Goal: Transaction & Acquisition: Purchase product/service

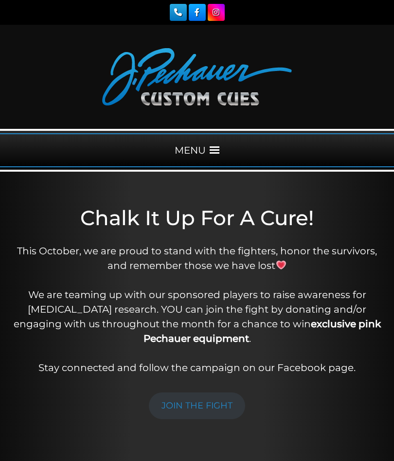
click at [216, 150] on span at bounding box center [215, 151] width 10 height 10
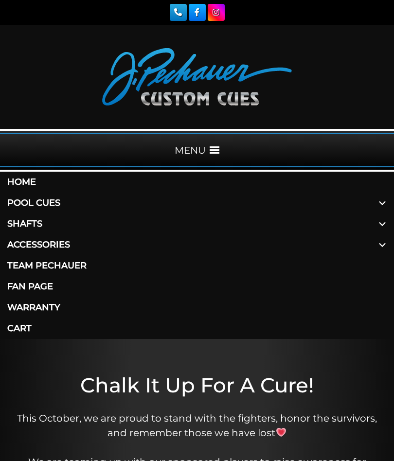
click at [23, 184] on link "Home" at bounding box center [197, 182] width 394 height 21
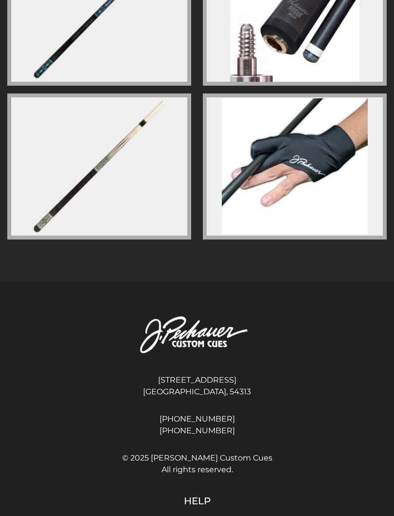
scroll to position [2393, 0]
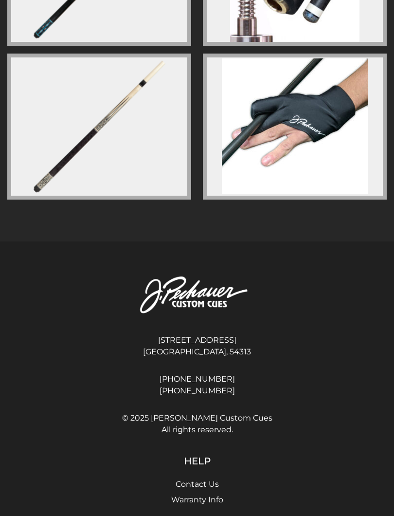
click at [198, 291] on img at bounding box center [197, 296] width 170 height 62
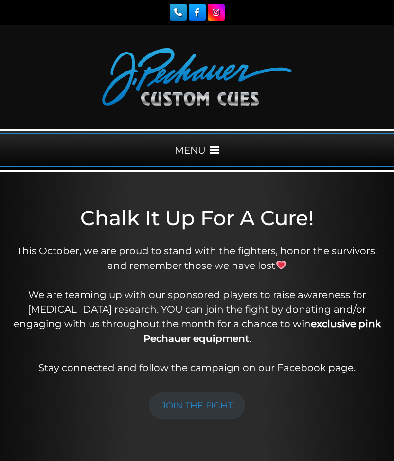
click at [212, 153] on span at bounding box center [215, 151] width 10 height 10
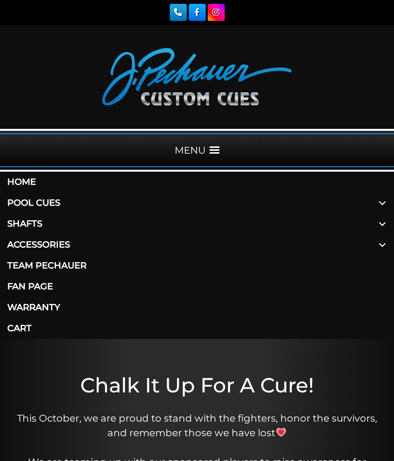
click at [67, 202] on link "Pool Cues" at bounding box center [197, 203] width 394 height 21
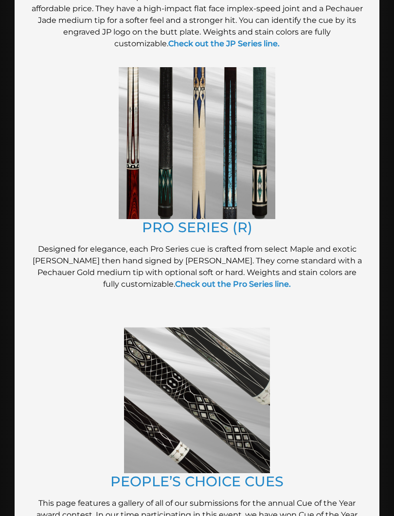
scroll to position [1026, 0]
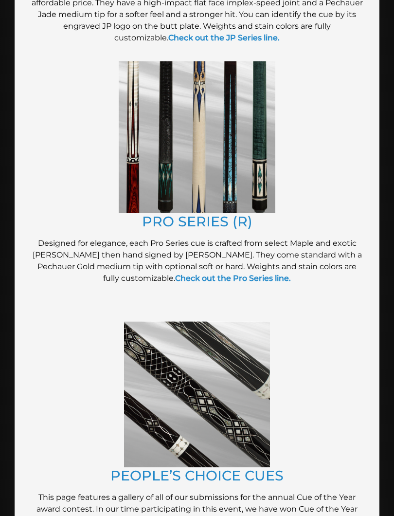
click at [348, 169] on figure at bounding box center [197, 137] width 336 height 152
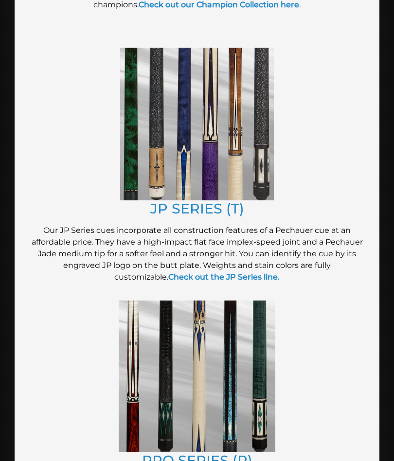
scroll to position [786, 0]
click at [304, 243] on p "Our JP Series cues incorporate all construction features of a Pechauer cue at a…" at bounding box center [197, 254] width 336 height 58
click at [267, 279] on strong "Check out the JP Series line." at bounding box center [223, 277] width 111 height 9
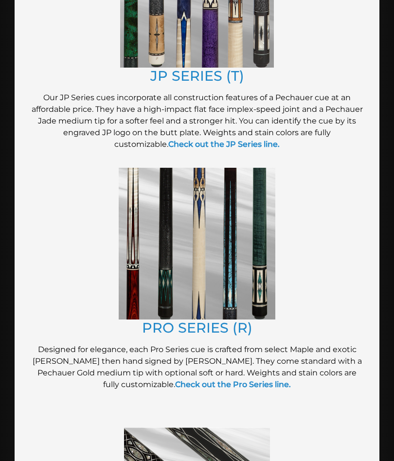
click at [261, 384] on link "Check out the Pro Series line." at bounding box center [233, 384] width 116 height 9
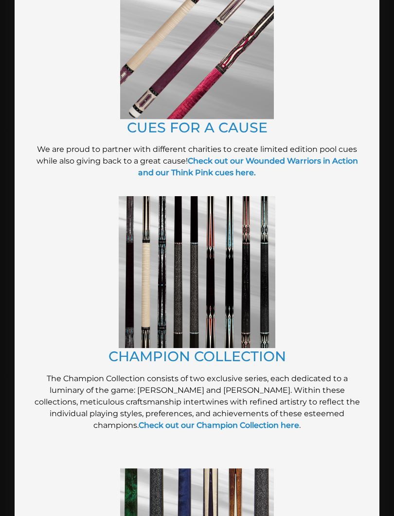
scroll to position [370, 0]
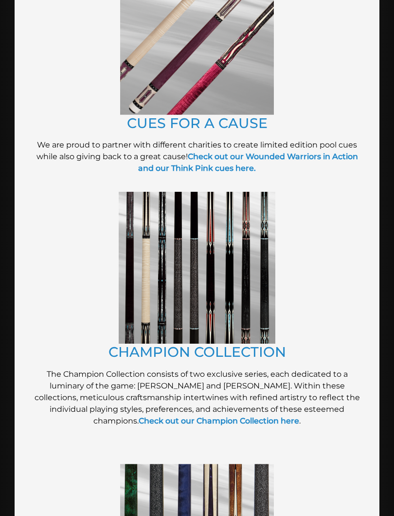
click at [247, 425] on link "Check out our Champion Collection here" at bounding box center [219, 420] width 161 height 9
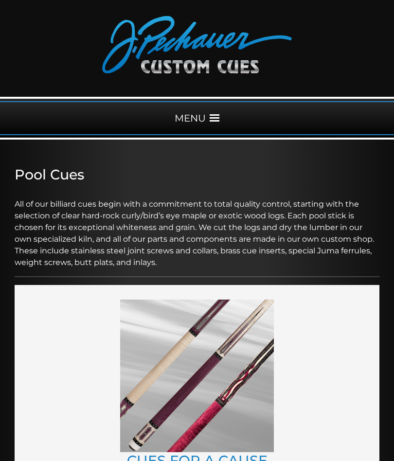
scroll to position [0, 0]
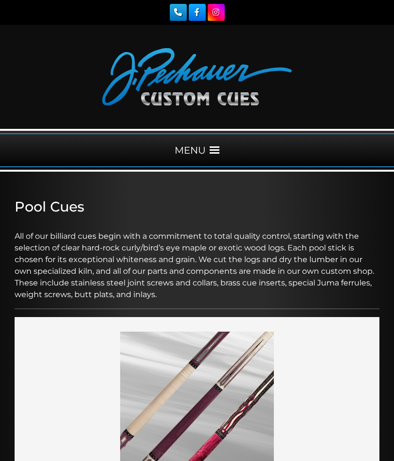
click at [216, 148] on span at bounding box center [215, 151] width 10 height 10
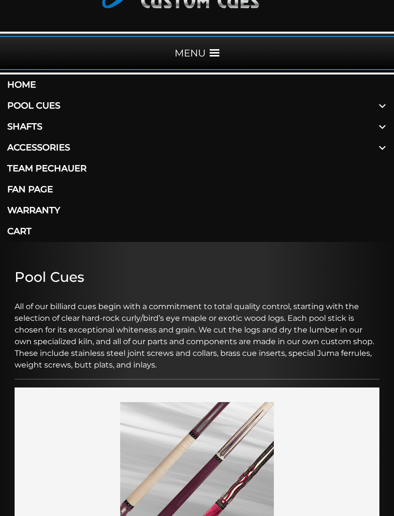
scroll to position [97, 0]
click at [58, 110] on link "Pool Cues" at bounding box center [197, 106] width 394 height 21
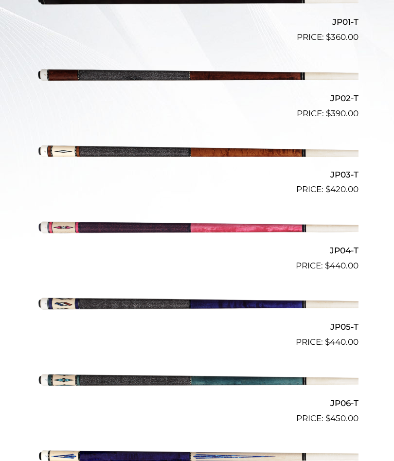
scroll to position [397, 0]
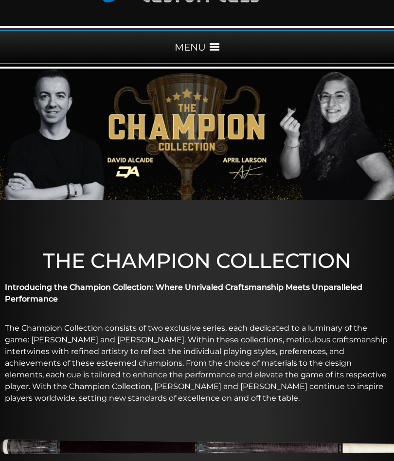
scroll to position [98, 0]
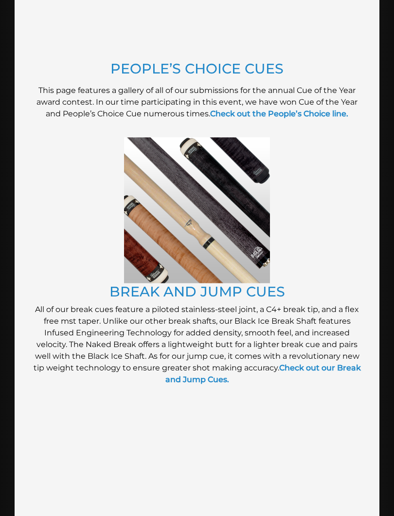
scroll to position [1432, 0]
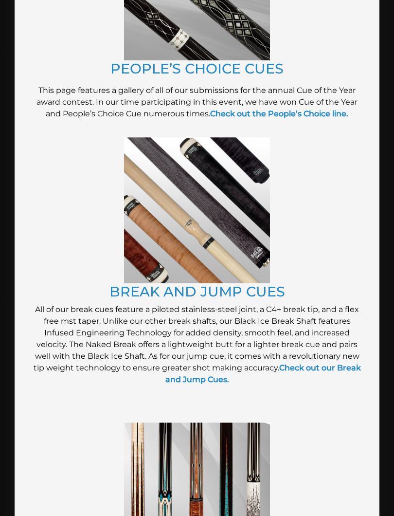
click at [318, 370] on strong "Check out our Break and Jump Cues." at bounding box center [264, 374] width 196 height 21
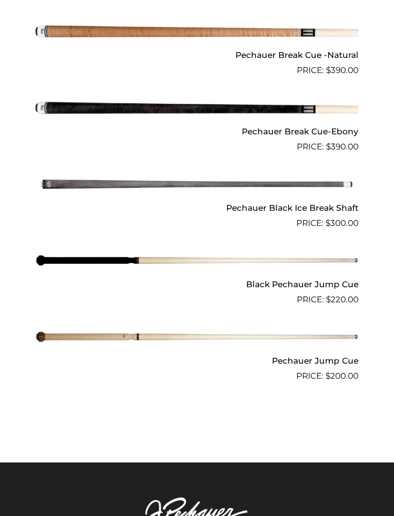
scroll to position [671, 0]
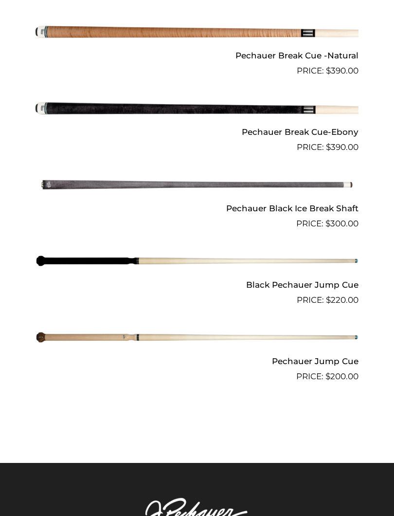
click at [307, 275] on img at bounding box center [197, 261] width 323 height 54
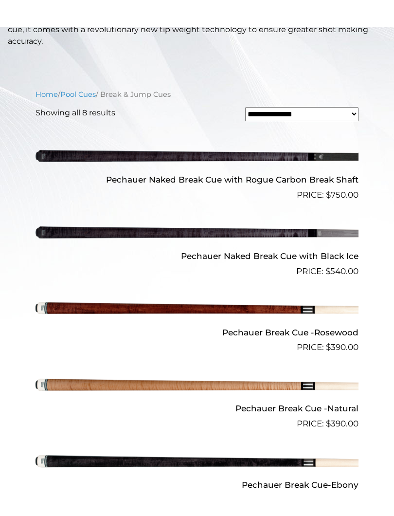
scroll to position [335, 0]
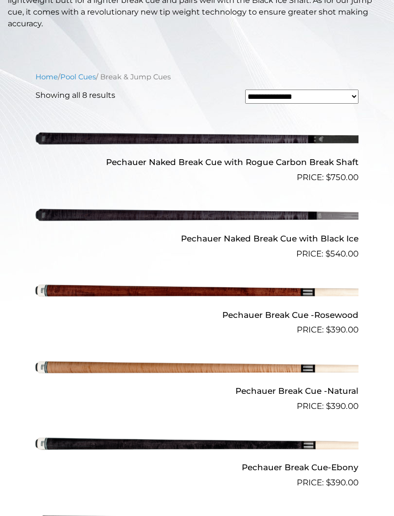
click at [295, 307] on img at bounding box center [197, 291] width 323 height 54
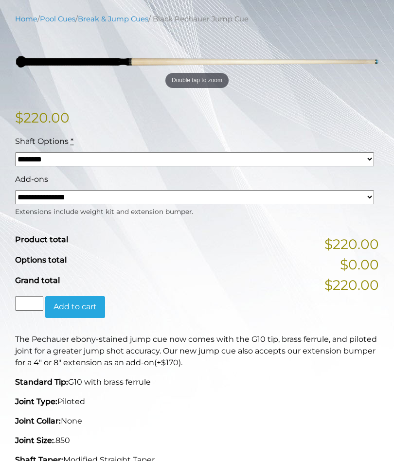
scroll to position [191, 0]
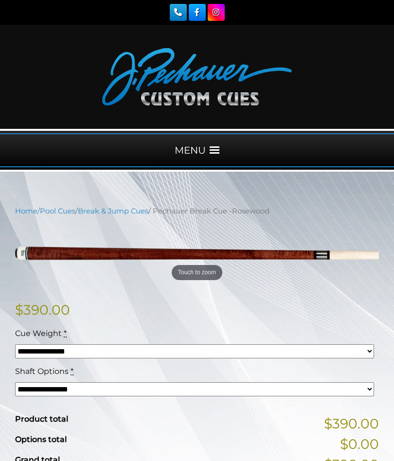
click at [42, 385] on select "**********" at bounding box center [194, 390] width 359 height 14
select select "*****"
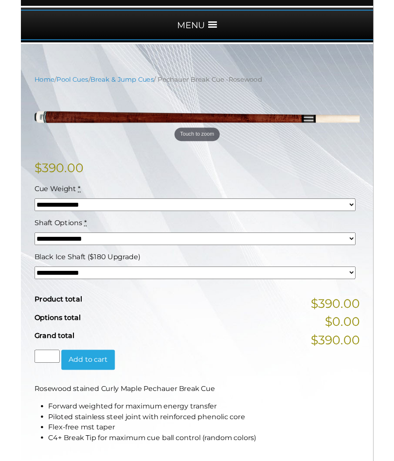
scroll to position [156, 0]
